Goal: Information Seeking & Learning: Learn about a topic

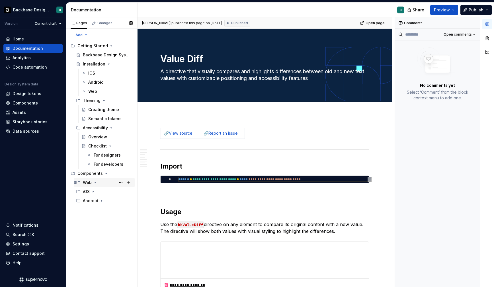
click at [93, 181] on icon "Page tree" at bounding box center [95, 182] width 5 height 5
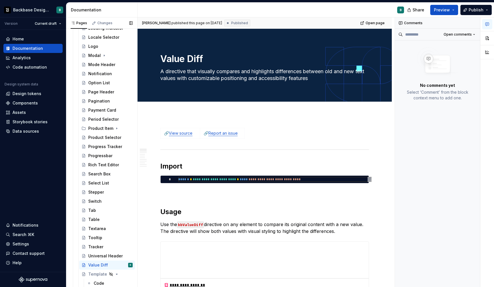
scroll to position [827, 0]
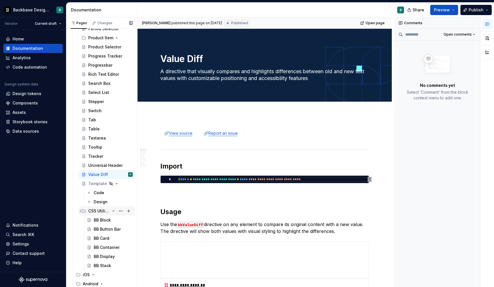
click at [97, 212] on div "CSS Utilities" at bounding box center [99, 211] width 22 height 6
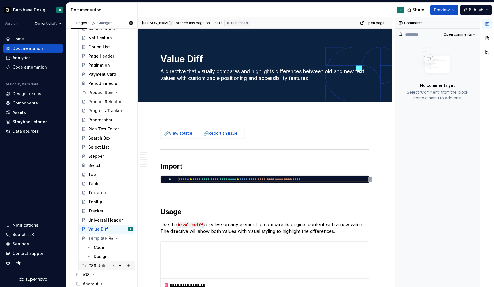
scroll to position [773, 0]
click at [96, 265] on div "CSS Utilities" at bounding box center [99, 266] width 22 height 6
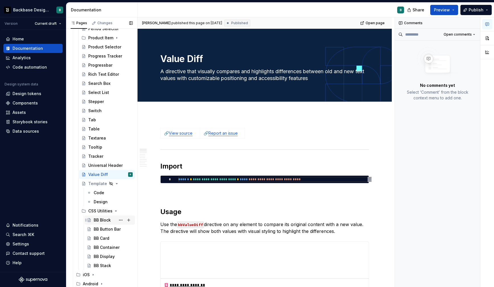
click at [95, 218] on div "BB Block" at bounding box center [102, 220] width 17 height 6
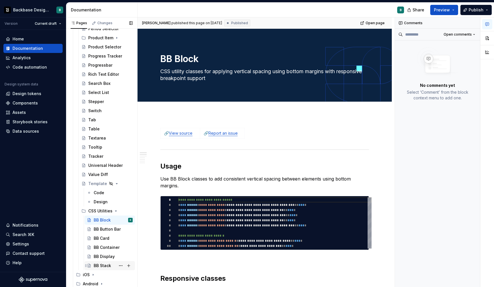
click at [107, 266] on div "BB Stack" at bounding box center [102, 266] width 17 height 6
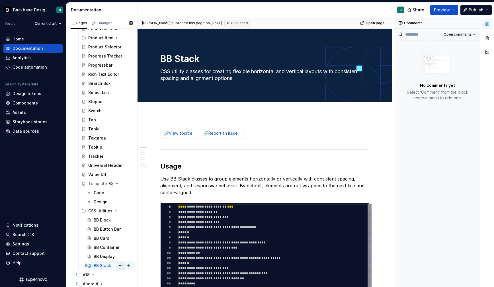
click at [123, 265] on button "Page tree" at bounding box center [121, 265] width 8 height 8
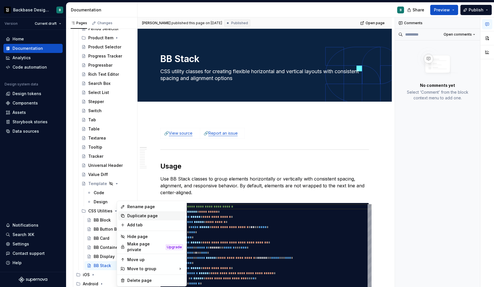
click at [144, 216] on div "Duplicate page" at bounding box center [155, 216] width 56 height 6
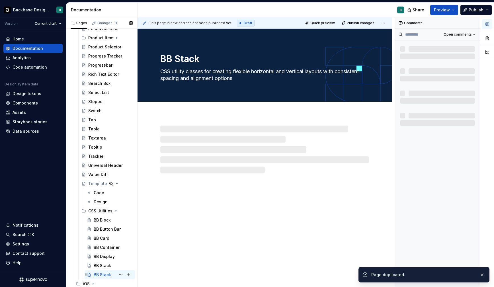
click at [102, 273] on div "BB Stack" at bounding box center [102, 275] width 17 height 6
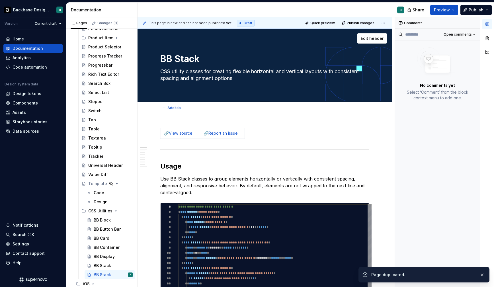
click at [176, 57] on textarea "BB Stack" at bounding box center [263, 59] width 209 height 14
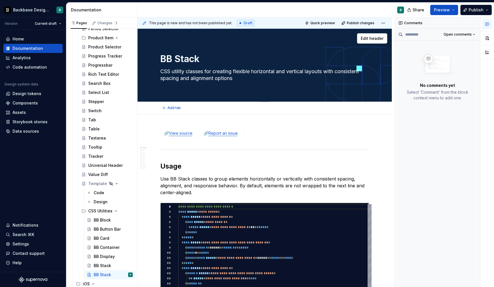
type textarea "*"
type textarea "BB IStack"
type textarea "*"
type textarea "BB InStack"
type textarea "*"
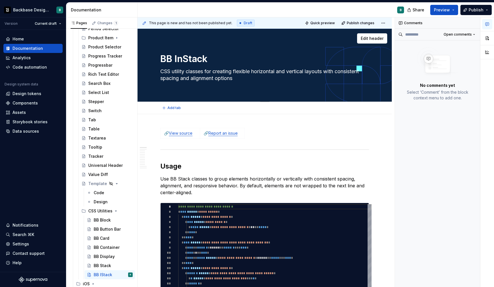
type textarea "BB InlStack"
type textarea "*"
type textarea "BB InlinStack"
type textarea "*"
type textarea "BB InlineStack"
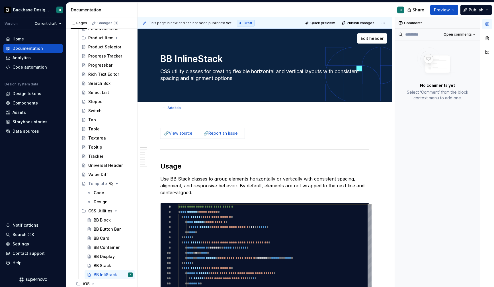
type textarea "*"
type textarea "BB Inline Stack"
type textarea "*"
type textarea "BB Inline Stack"
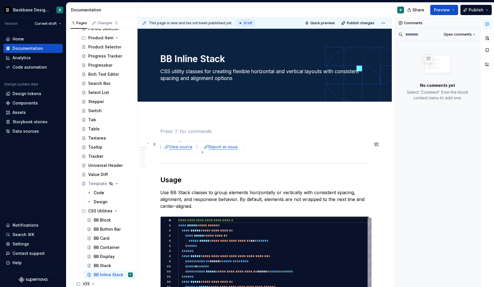
click at [186, 148] on link "View source" at bounding box center [181, 146] width 24 height 5
click at [212, 137] on button "button" at bounding box center [216, 136] width 8 height 8
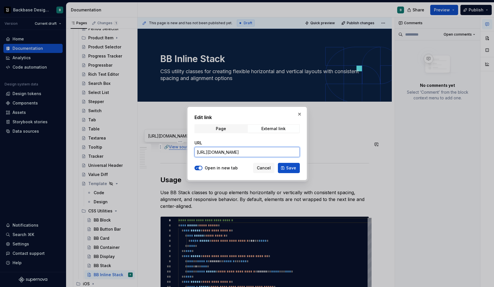
click at [262, 151] on input "[URL][DOMAIN_NAME]" at bounding box center [246, 152] width 105 height 10
click at [263, 168] on span "Cancel" at bounding box center [264, 168] width 14 height 6
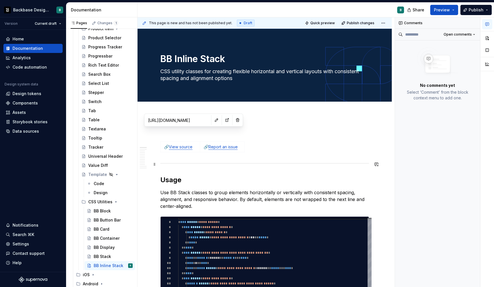
scroll to position [91, 0]
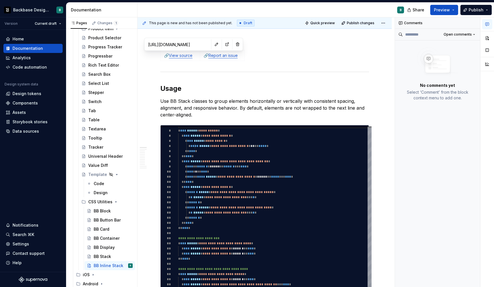
type textarea "*"
click at [176, 100] on p "Use BB Stack classes to group elements horizontally or vertically with consiste…" at bounding box center [264, 108] width 209 height 20
click at [236, 106] on p "Use BB Inline Stack classes to group elements horizontally or vertically with c…" at bounding box center [264, 108] width 209 height 20
click at [182, 115] on p "Use BB Inline Stack classes to group elements horizontally or vertically with c…" at bounding box center [264, 108] width 209 height 20
click at [233, 106] on p "Use BB Inline Stack classes to group elements horizontally or vertically with c…" at bounding box center [264, 108] width 209 height 20
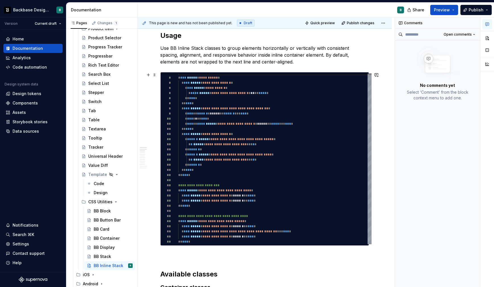
scroll to position [144, 0]
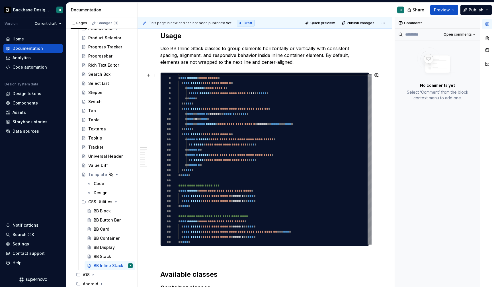
click at [209, 78] on div "**********" at bounding box center [274, 157] width 193 height 174
type textarea "*"
type textarea "**********"
type textarea "*"
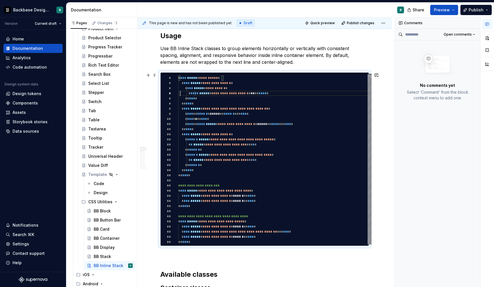
scroll to position [20, 2]
click at [180, 91] on div "**********" at bounding box center [274, 157] width 193 height 174
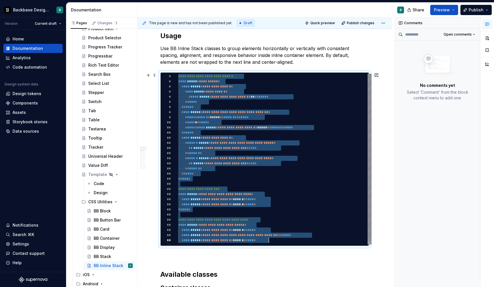
scroll to position [0, 12]
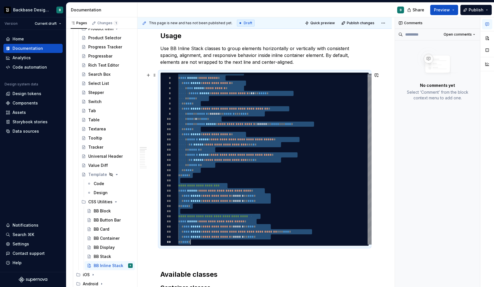
drag, startPoint x: 178, startPoint y: 76, endPoint x: 283, endPoint y: 242, distance: 195.6
click at [283, 242] on div "**********" at bounding box center [274, 157] width 193 height 174
type textarea "**********"
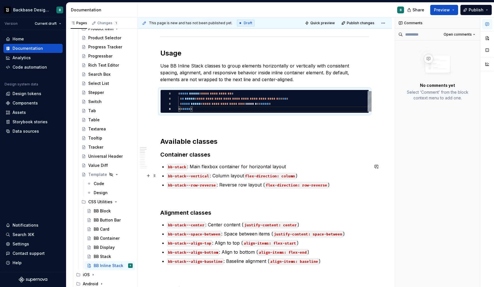
scroll to position [128, 0]
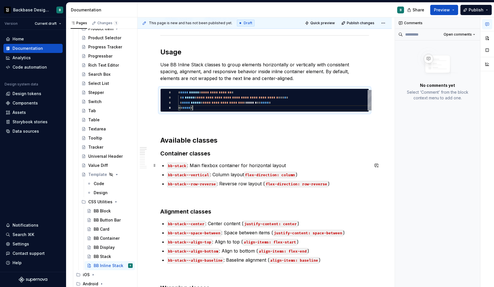
click at [174, 165] on code "bb-stack" at bounding box center [177, 165] width 20 height 7
type textarea "*"
